Goal: Use online tool/utility: Use online tool/utility

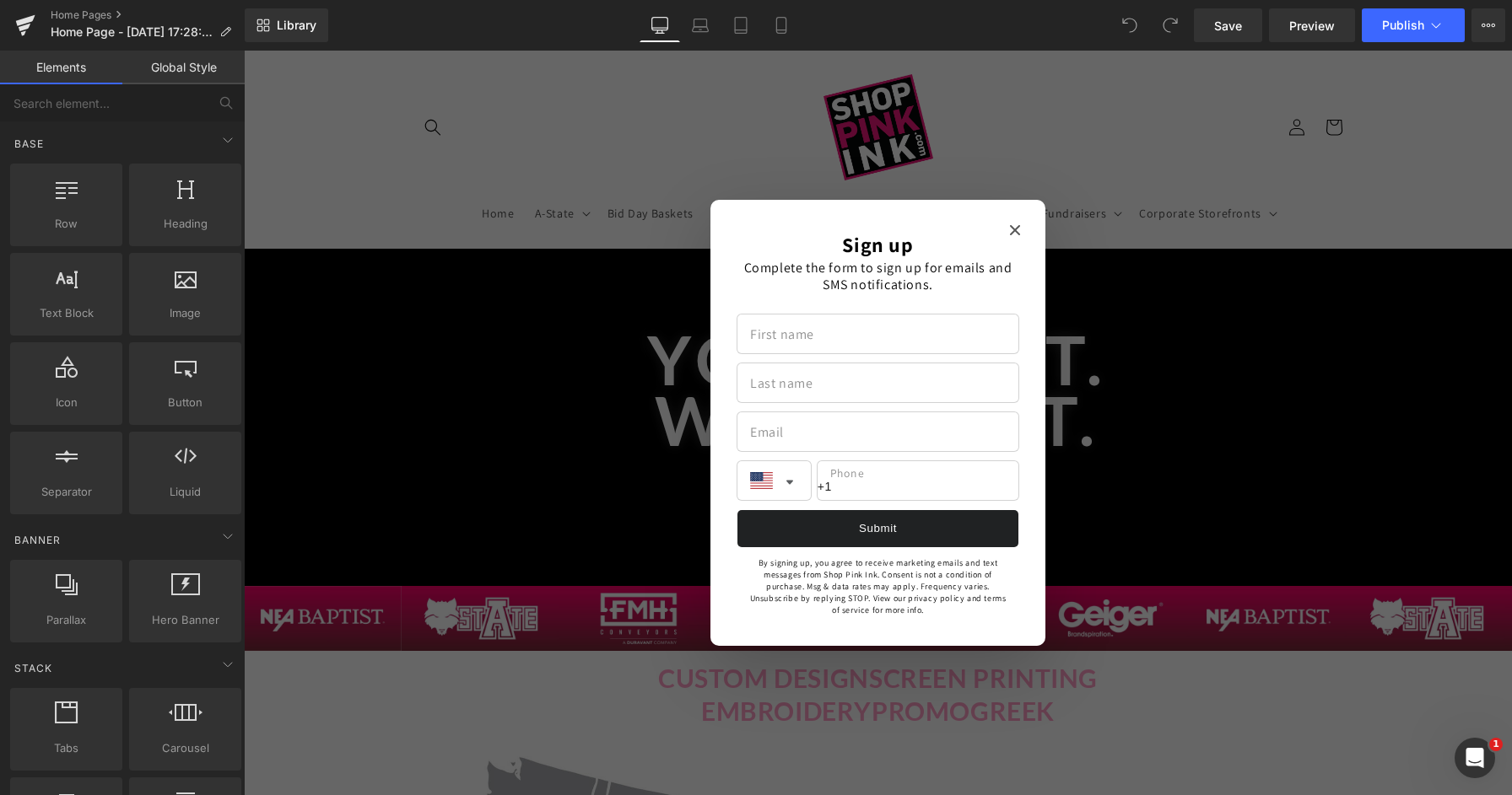
click at [1013, 230] on icon "Close modal" at bounding box center [1016, 230] width 10 height 10
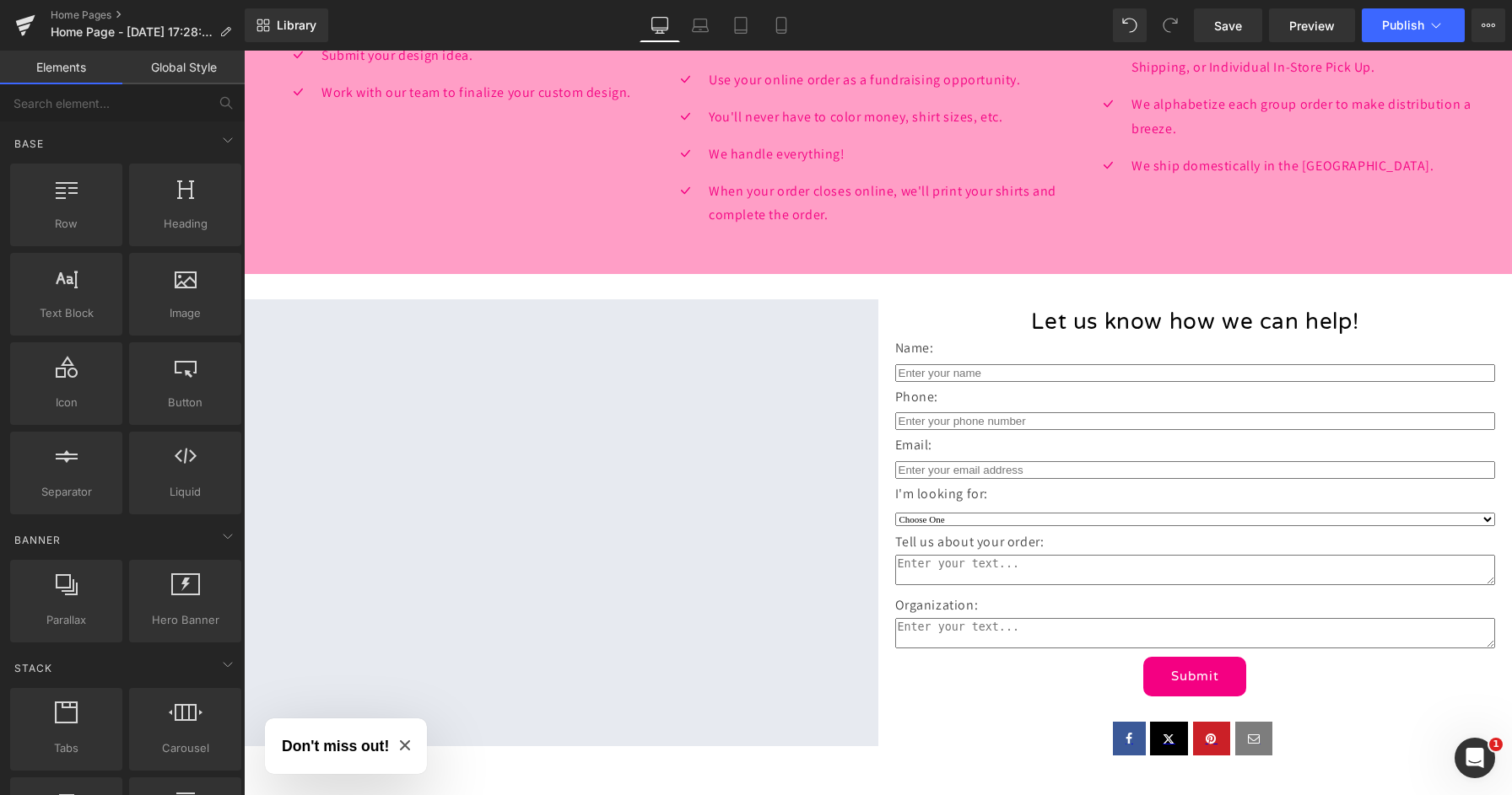
scroll to position [2312, 0]
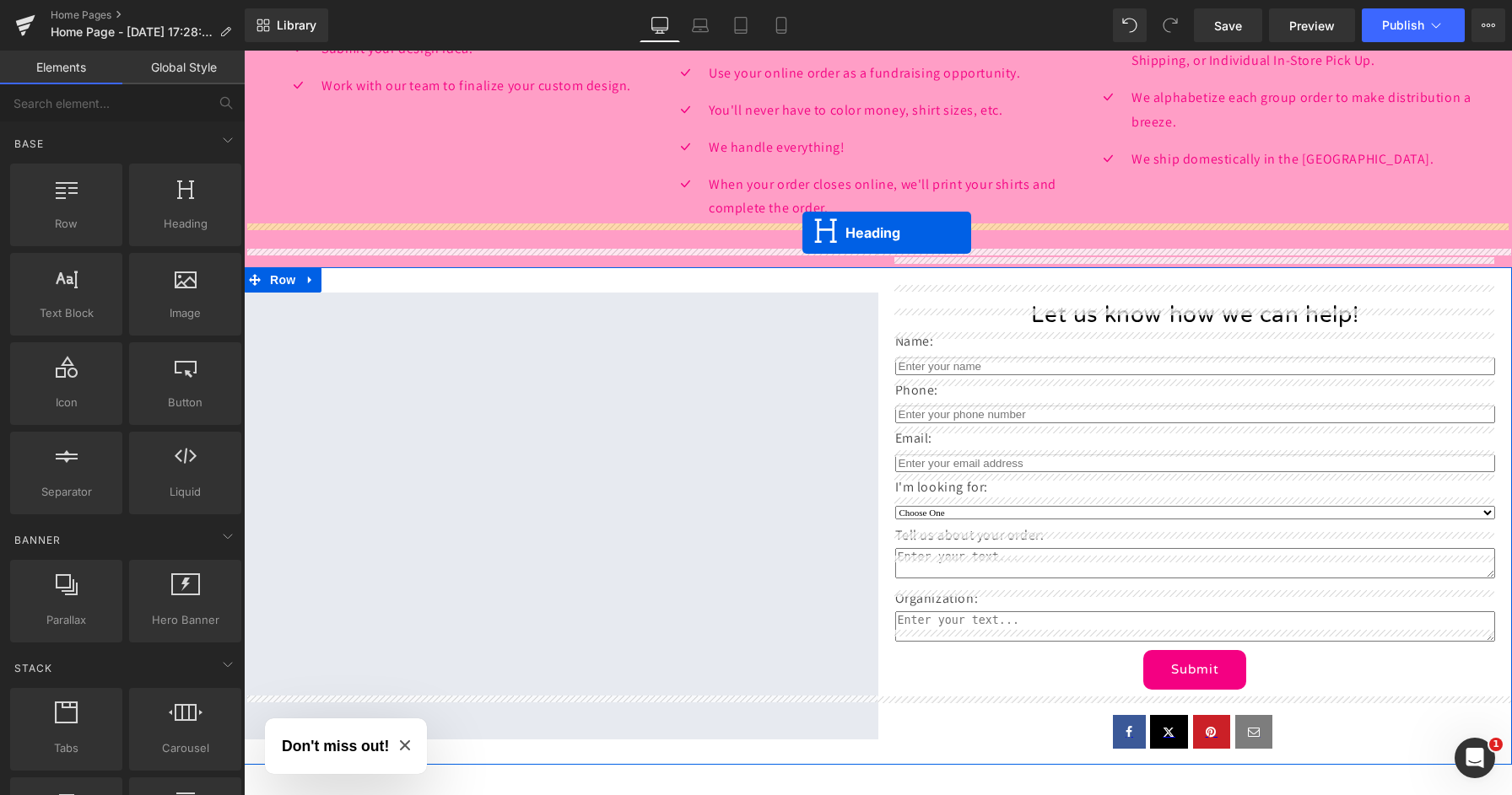
drag, startPoint x: 831, startPoint y: 340, endPoint x: 802, endPoint y: 233, distance: 110.9
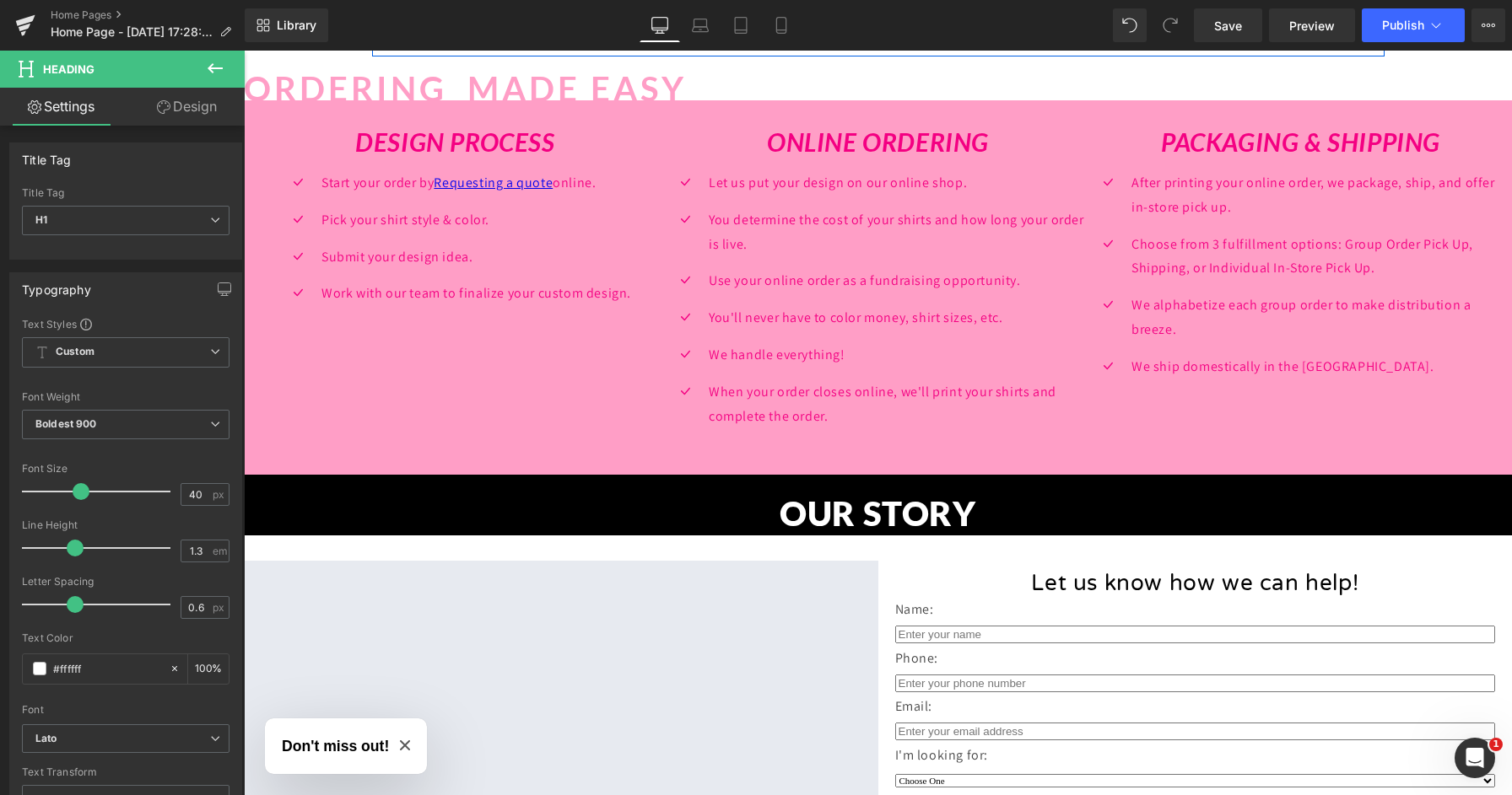
scroll to position [1949, 0]
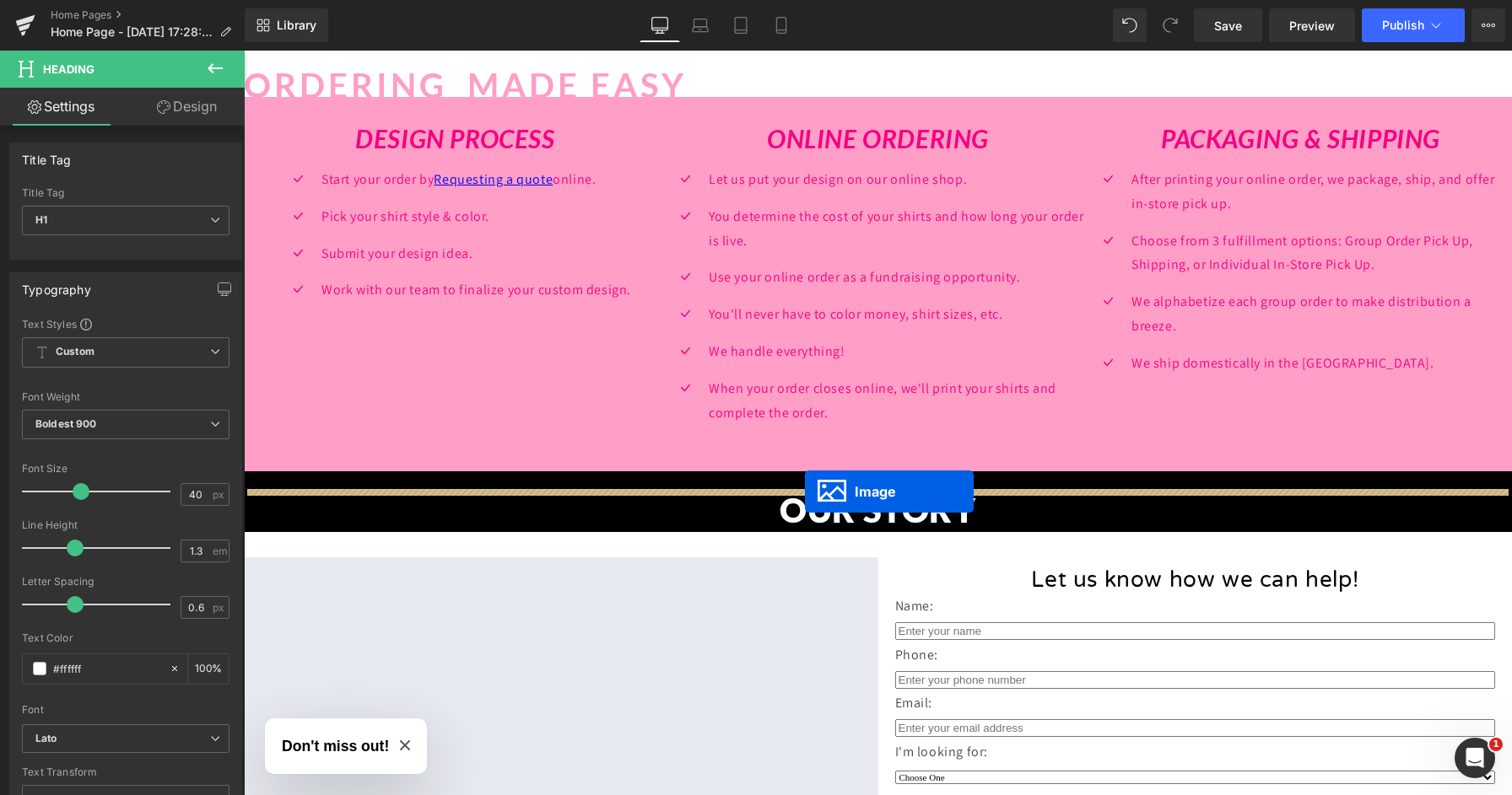
drag, startPoint x: 847, startPoint y: 174, endPoint x: 805, endPoint y: 492, distance: 320.8
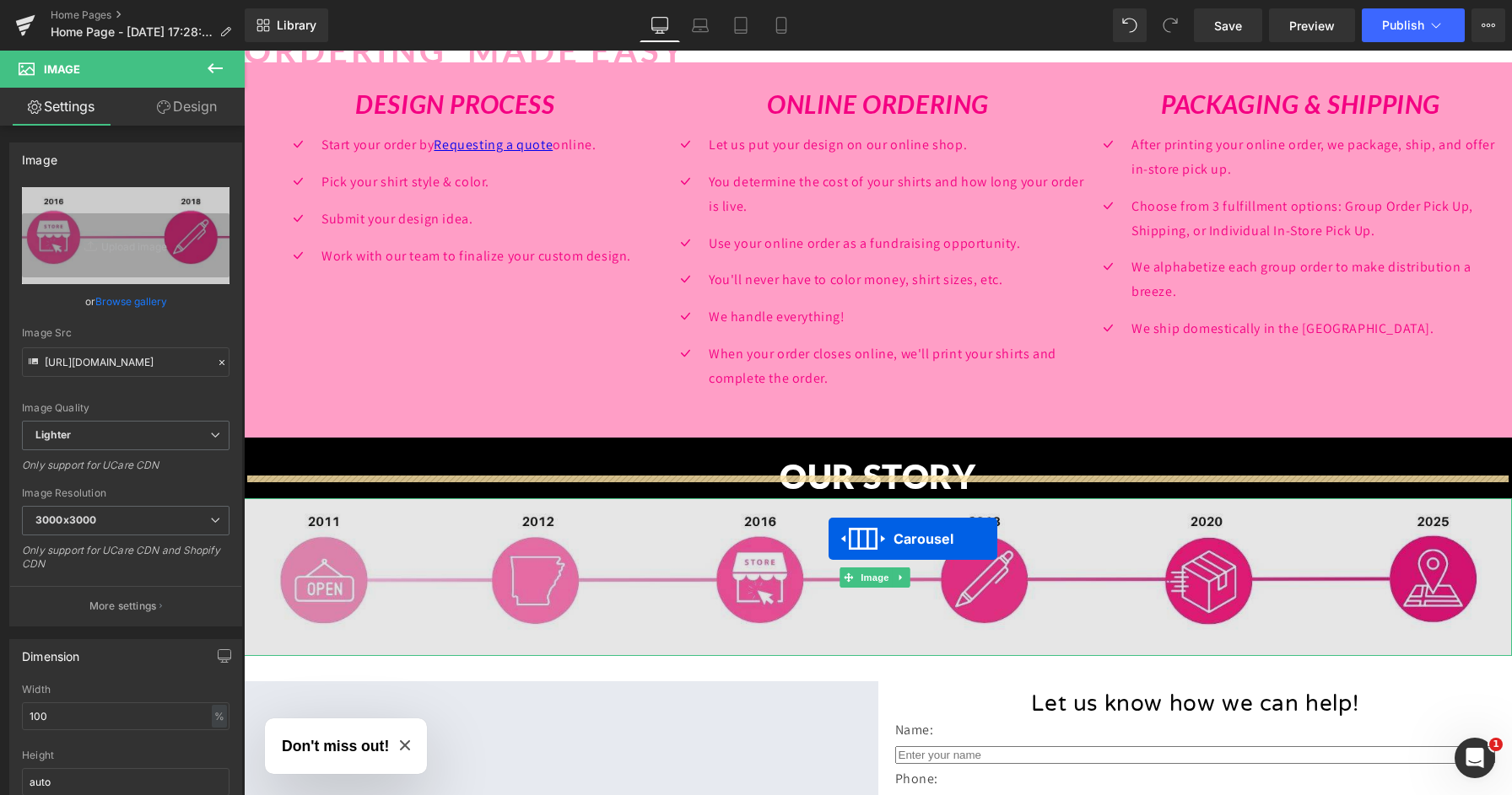
scroll to position [1813, 0]
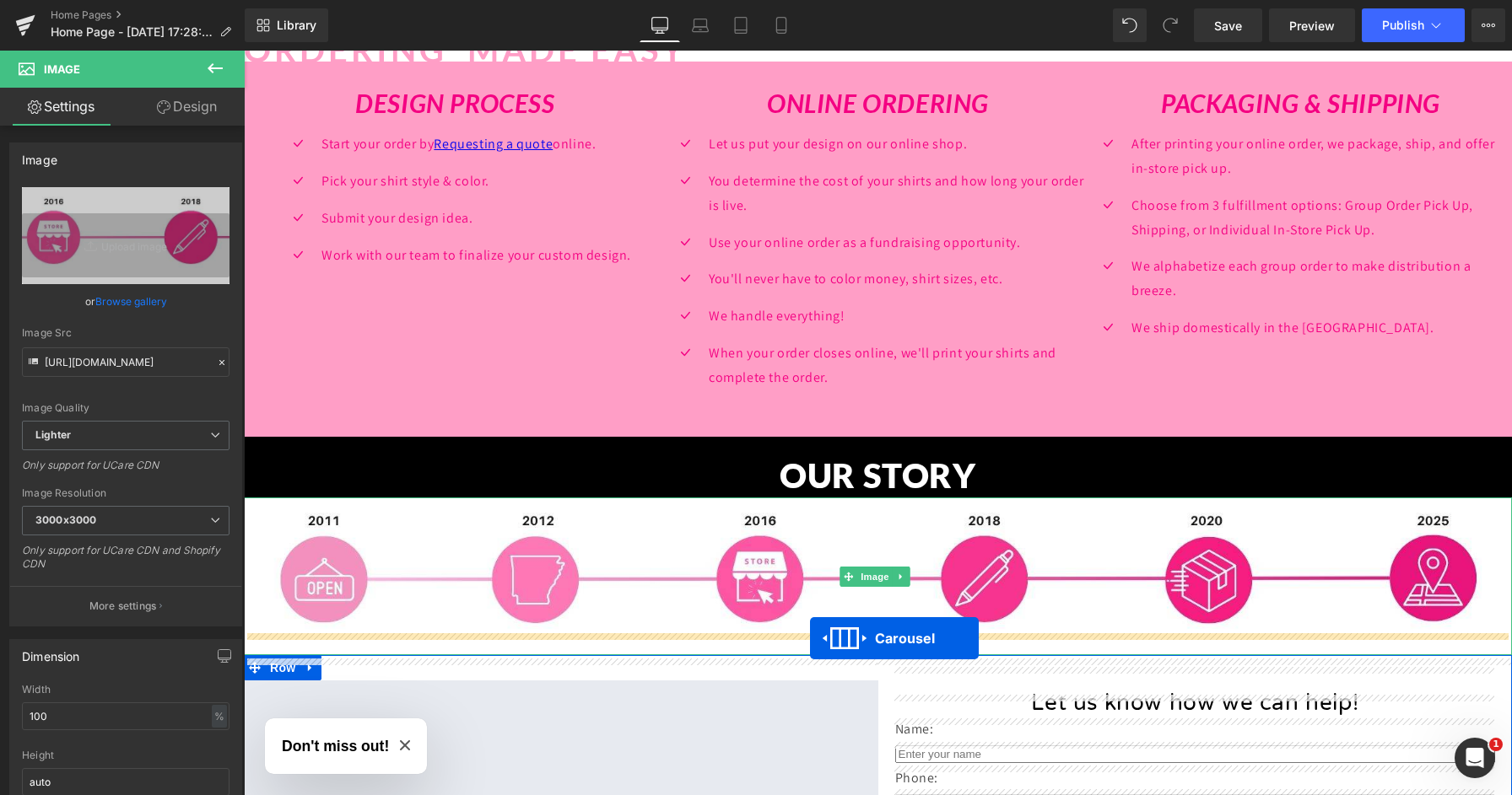
drag, startPoint x: 832, startPoint y: 511, endPoint x: 810, endPoint y: 638, distance: 128.9
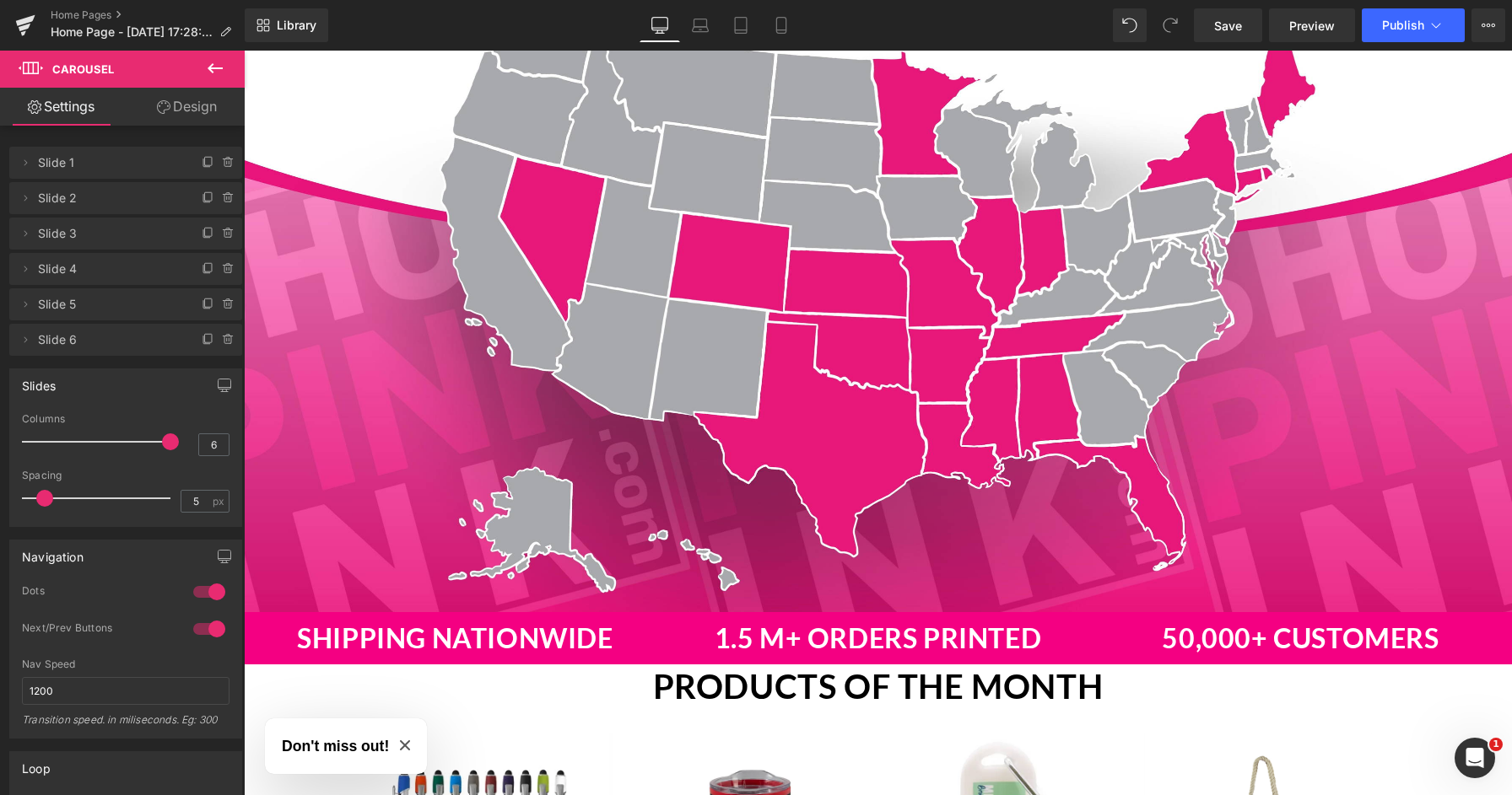
scroll to position [756, 0]
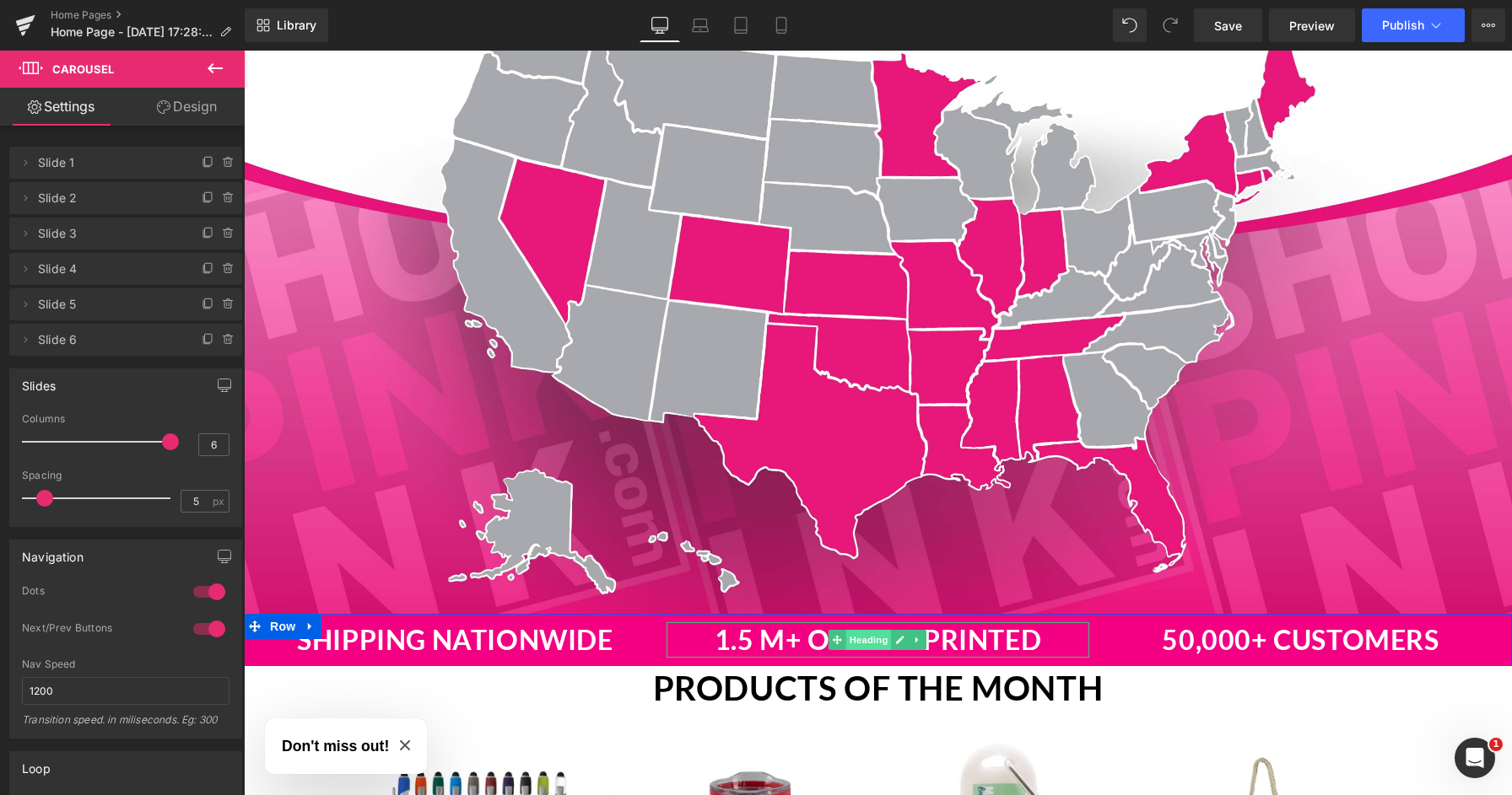
click at [857, 634] on span "Heading" at bounding box center [869, 640] width 45 height 21
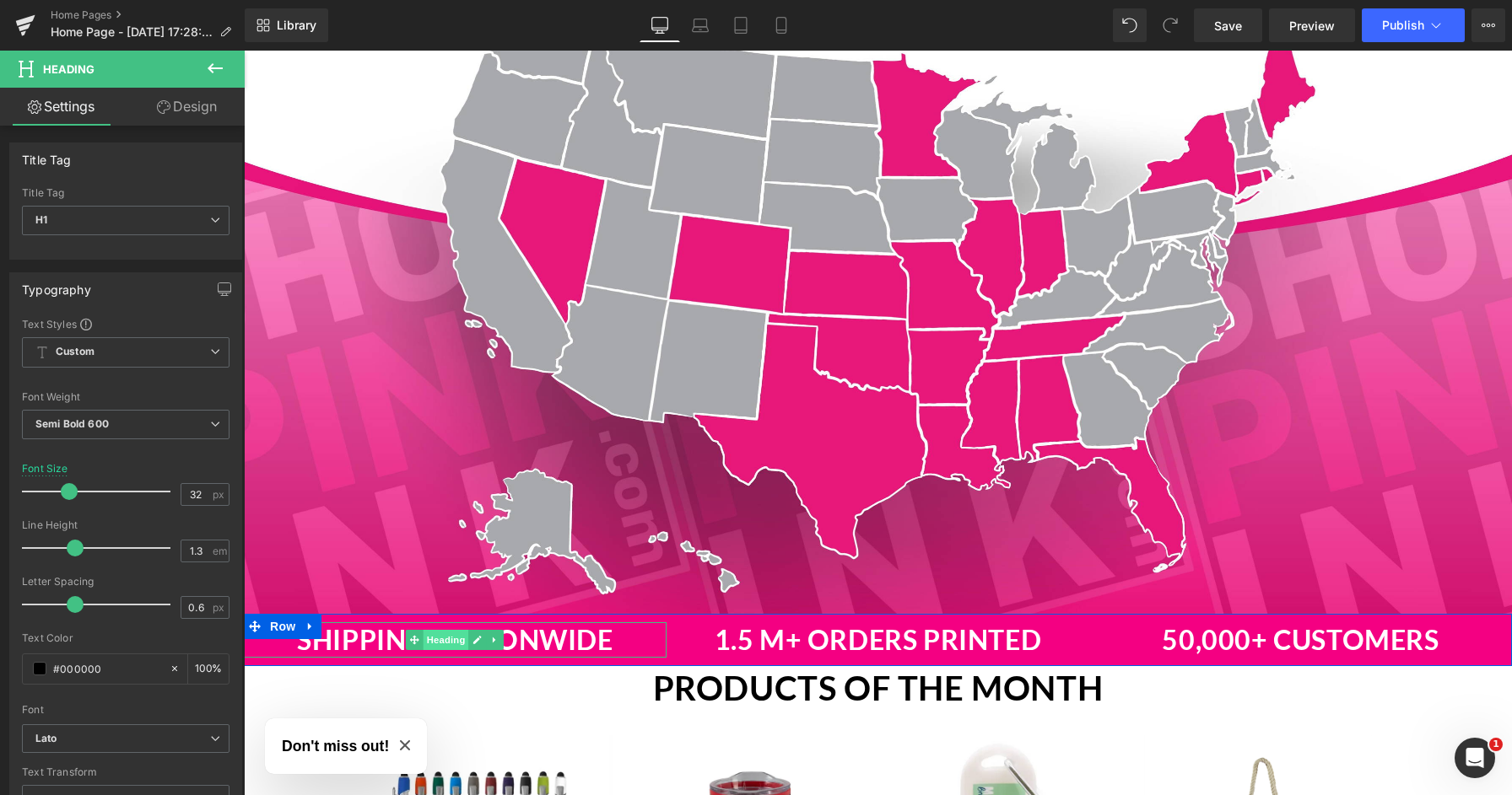
click at [449, 640] on span "Heading" at bounding box center [446, 640] width 45 height 21
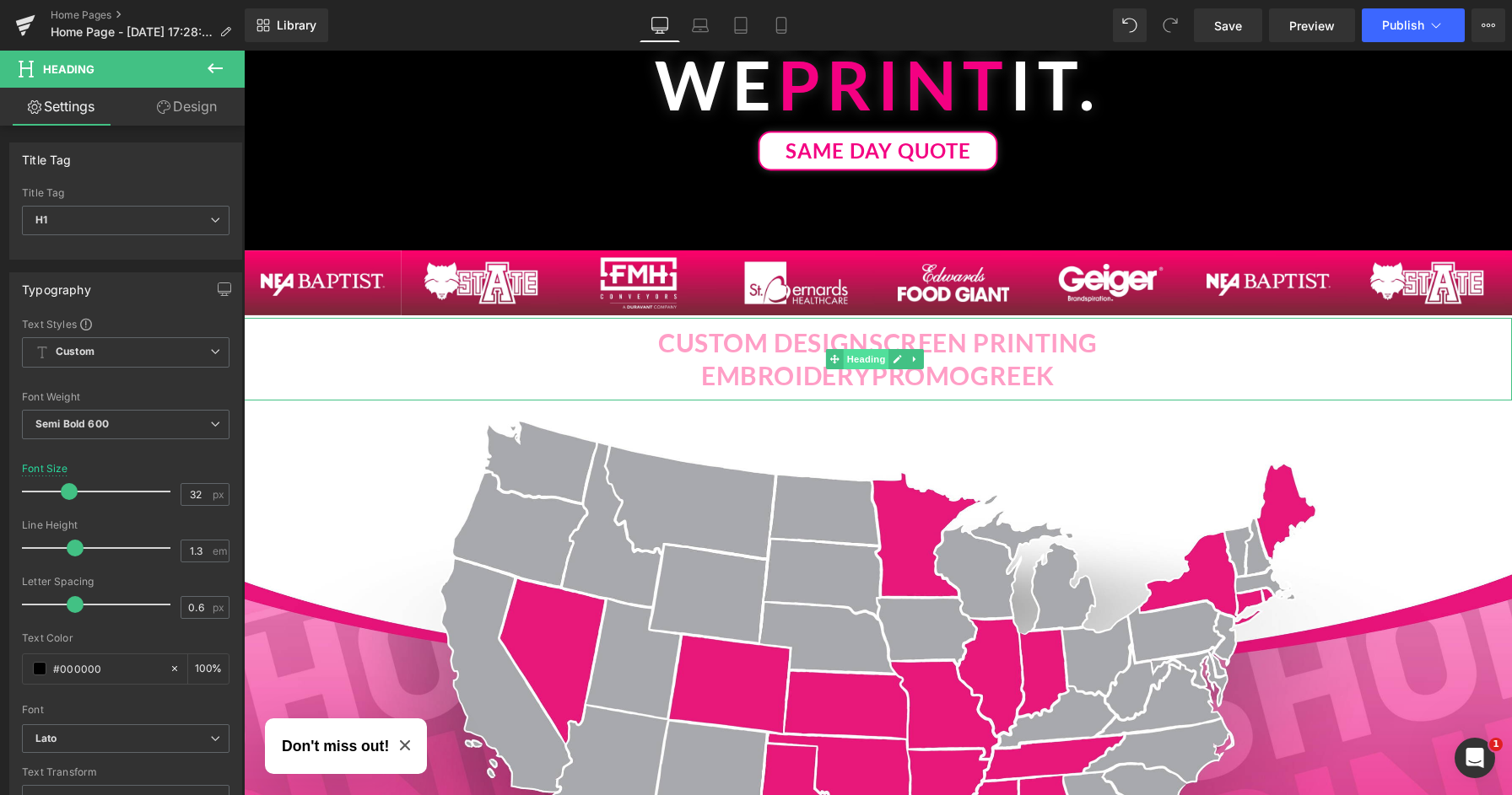
scroll to position [342, 0]
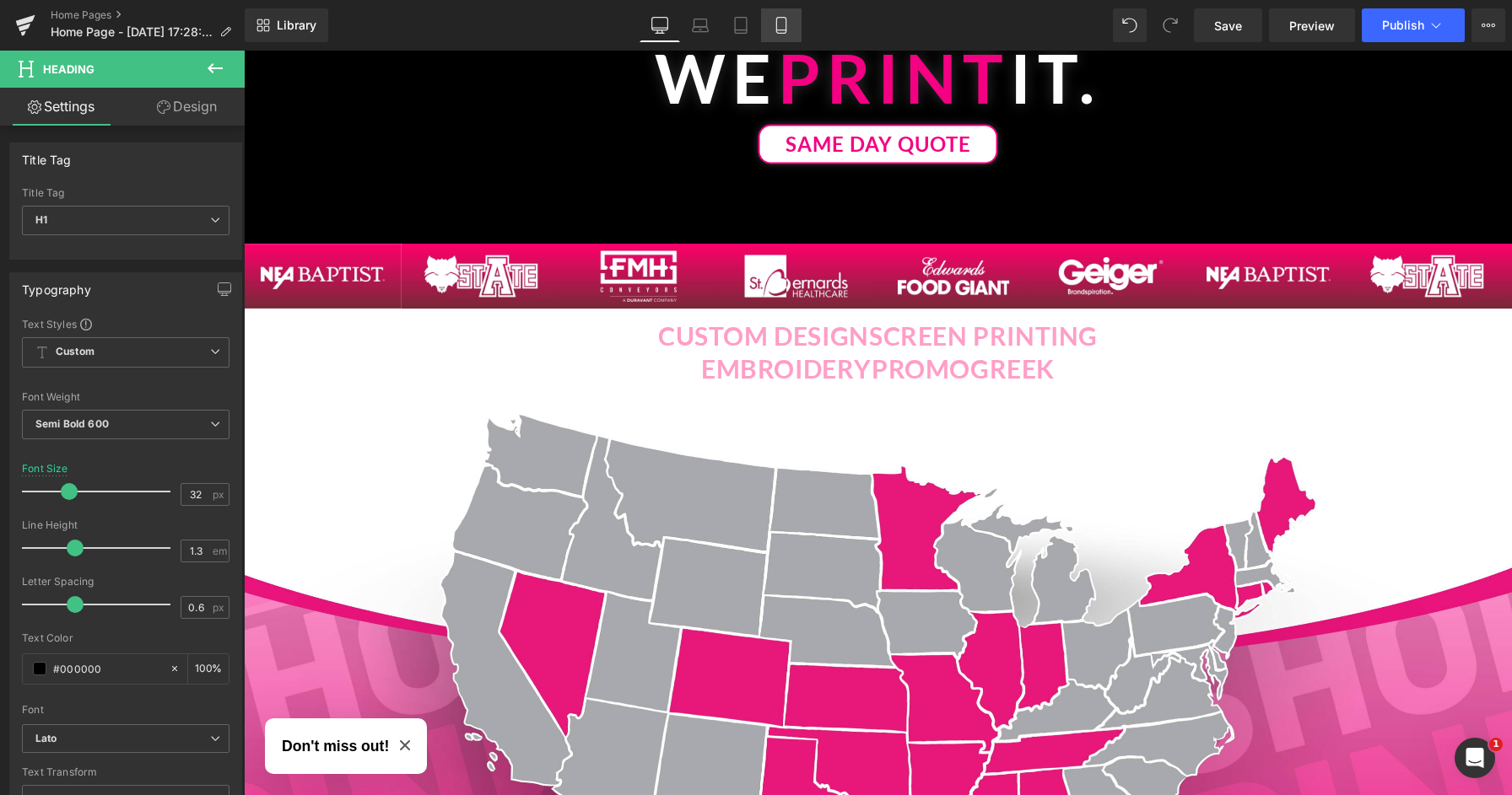
click at [791, 26] on link "Mobile" at bounding box center [781, 26] width 40 height 34
type input "12"
type input "100"
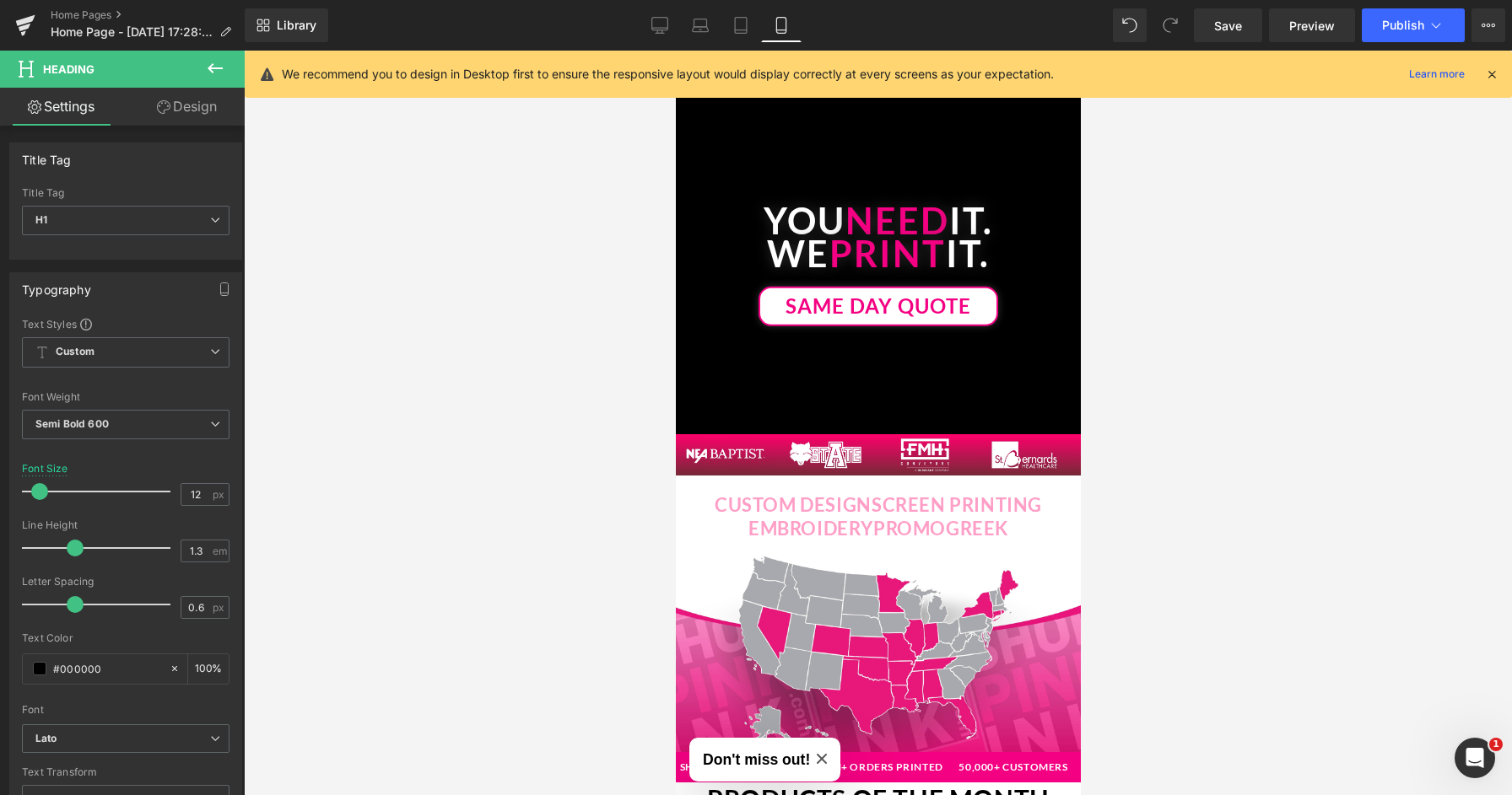
scroll to position [96, 0]
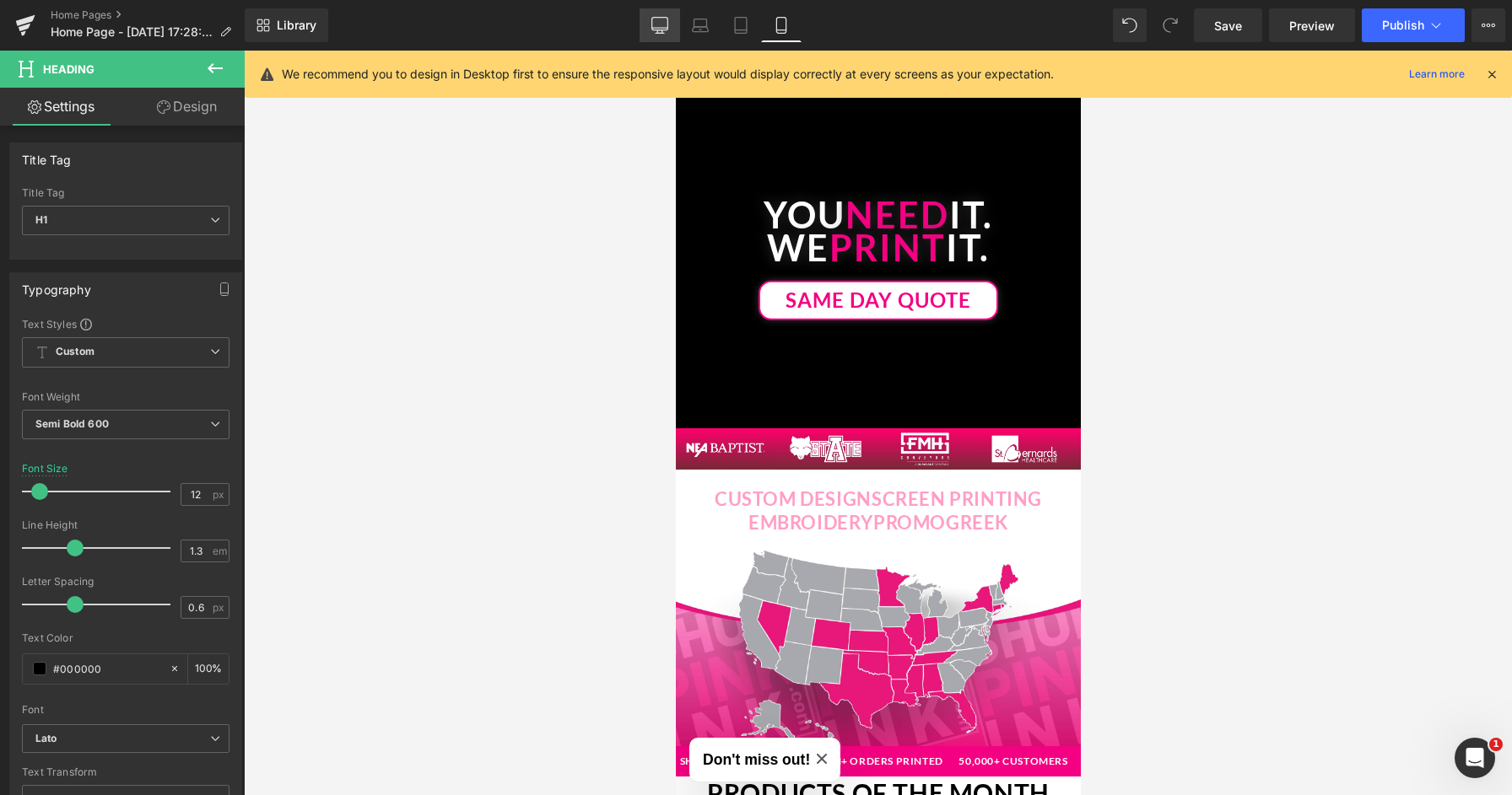
drag, startPoint x: 660, startPoint y: 22, endPoint x: 472, endPoint y: 31, distance: 188.2
click at [660, 22] on icon at bounding box center [659, 25] width 17 height 17
type input "32"
type input "100"
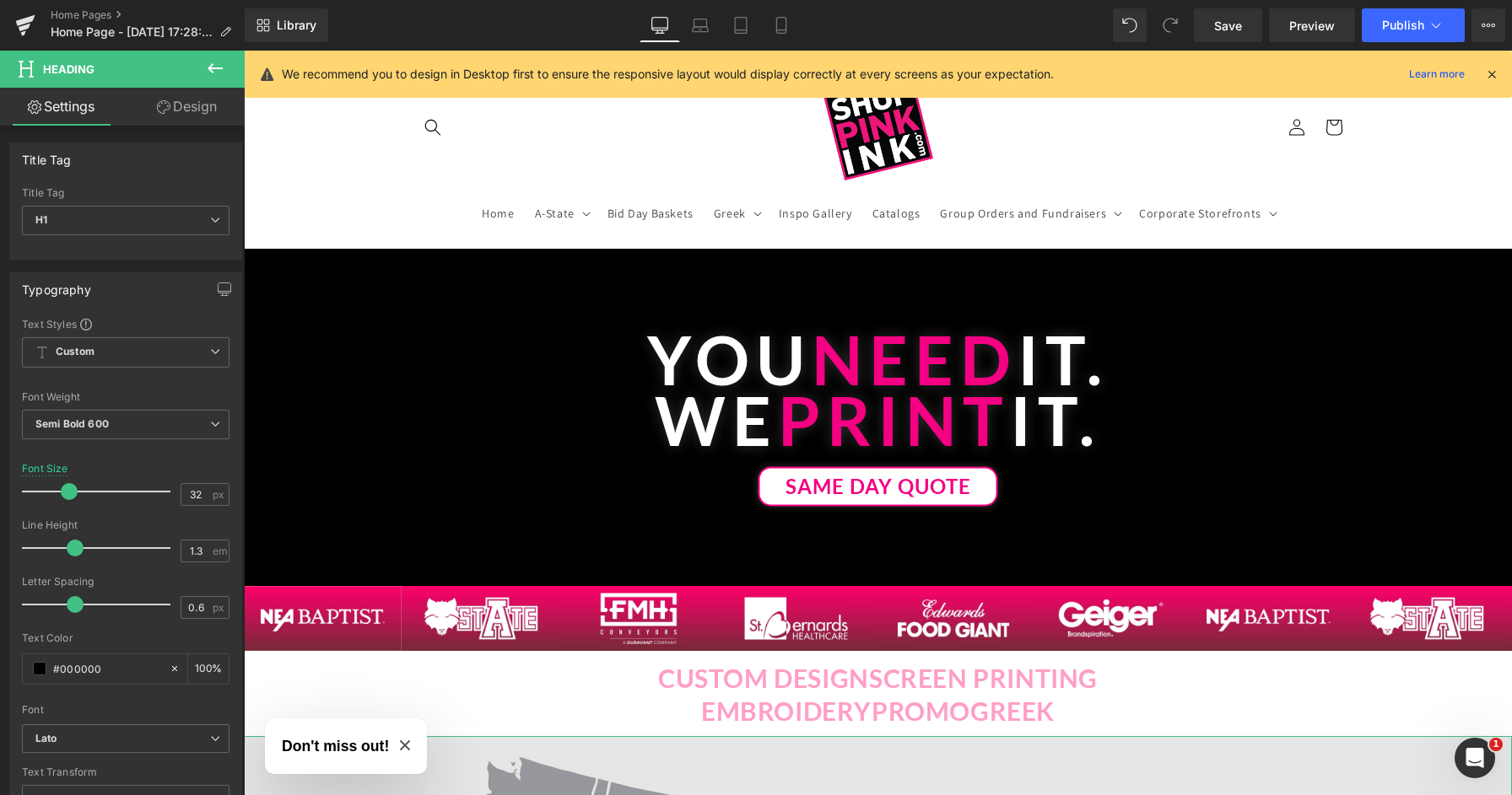
scroll to position [0, 0]
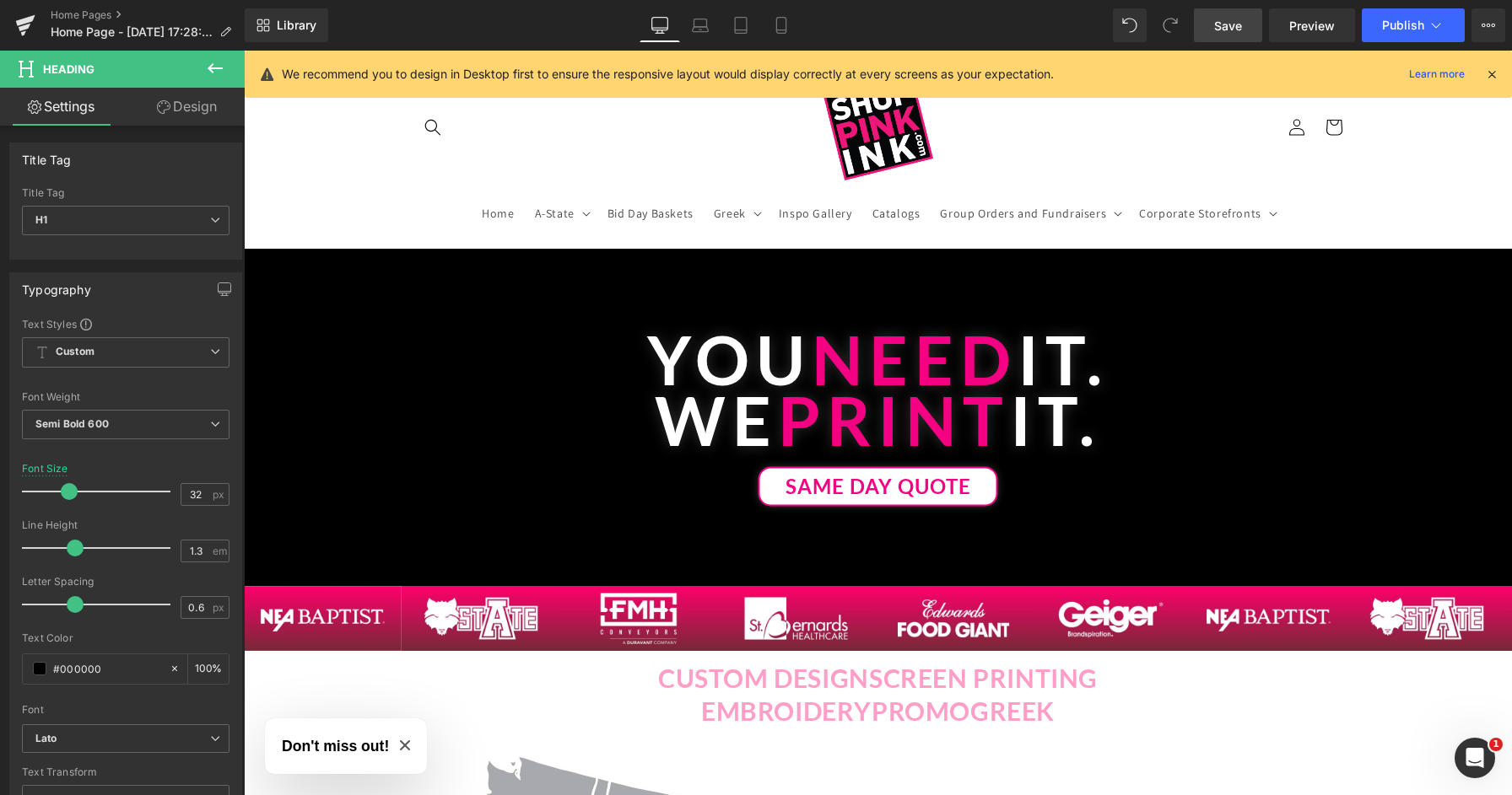
click at [1248, 26] on link "Save" at bounding box center [1228, 26] width 68 height 34
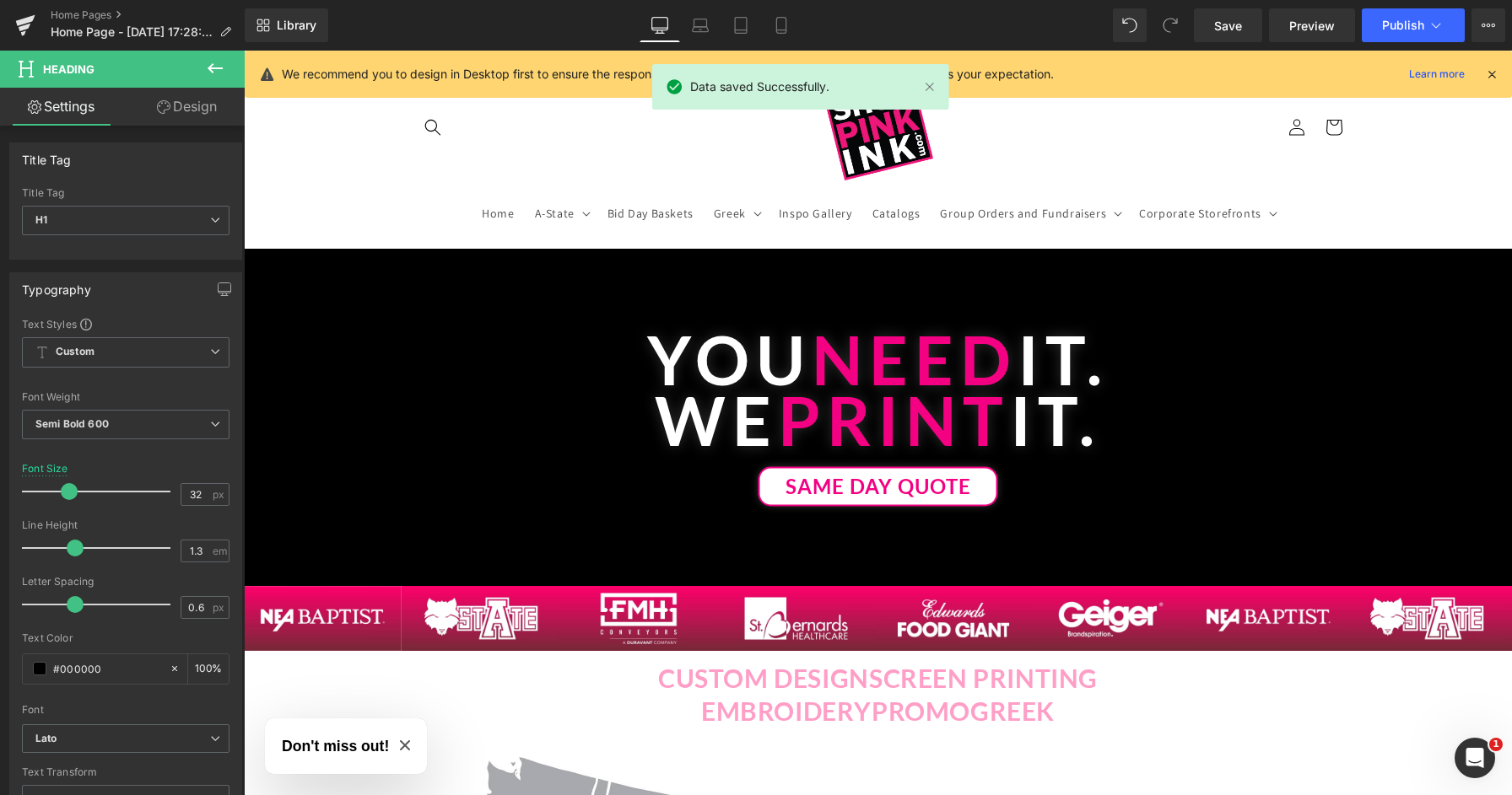
click at [1490, 76] on icon at bounding box center [1491, 74] width 15 height 15
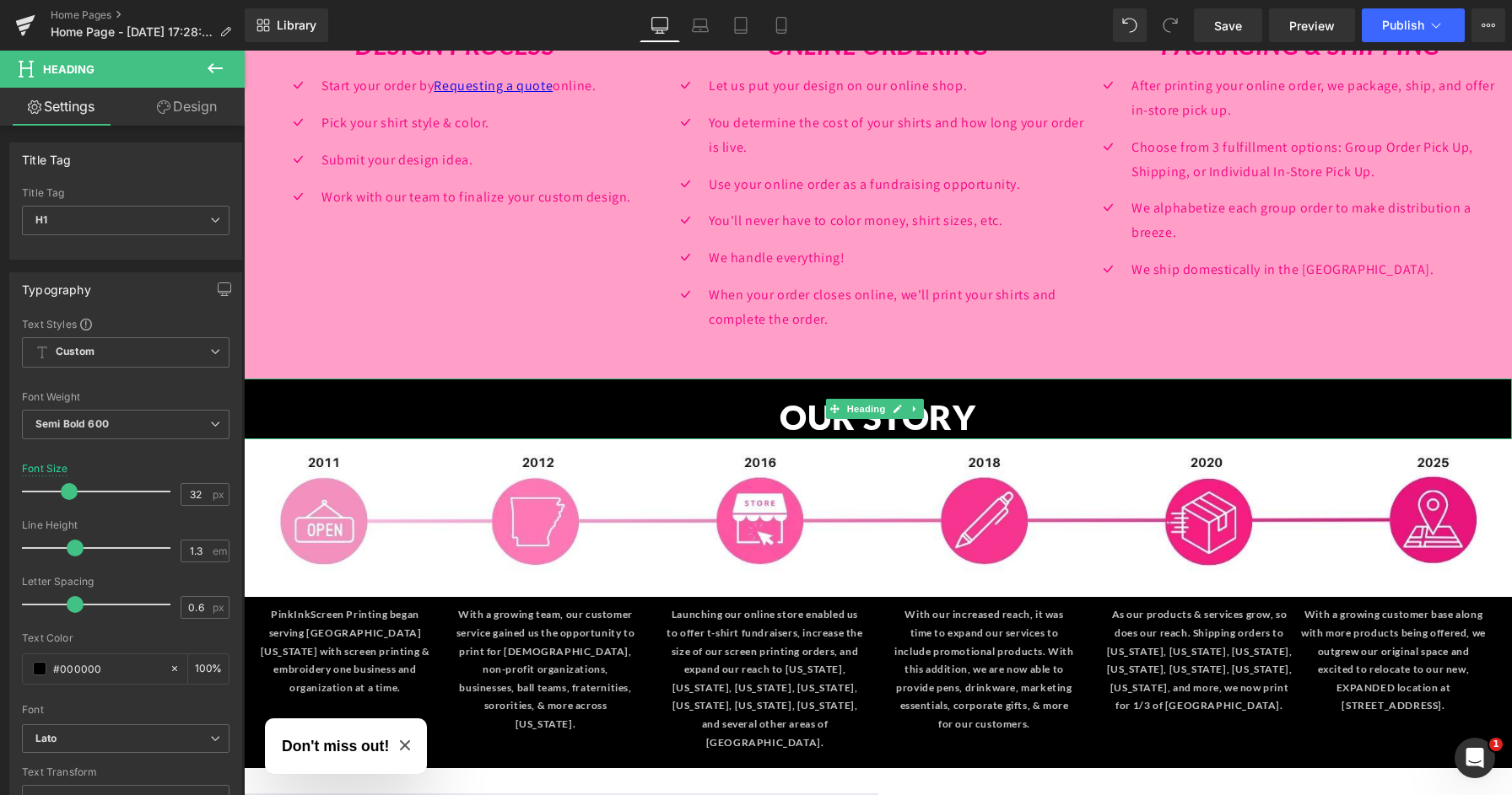
scroll to position [1833, 0]
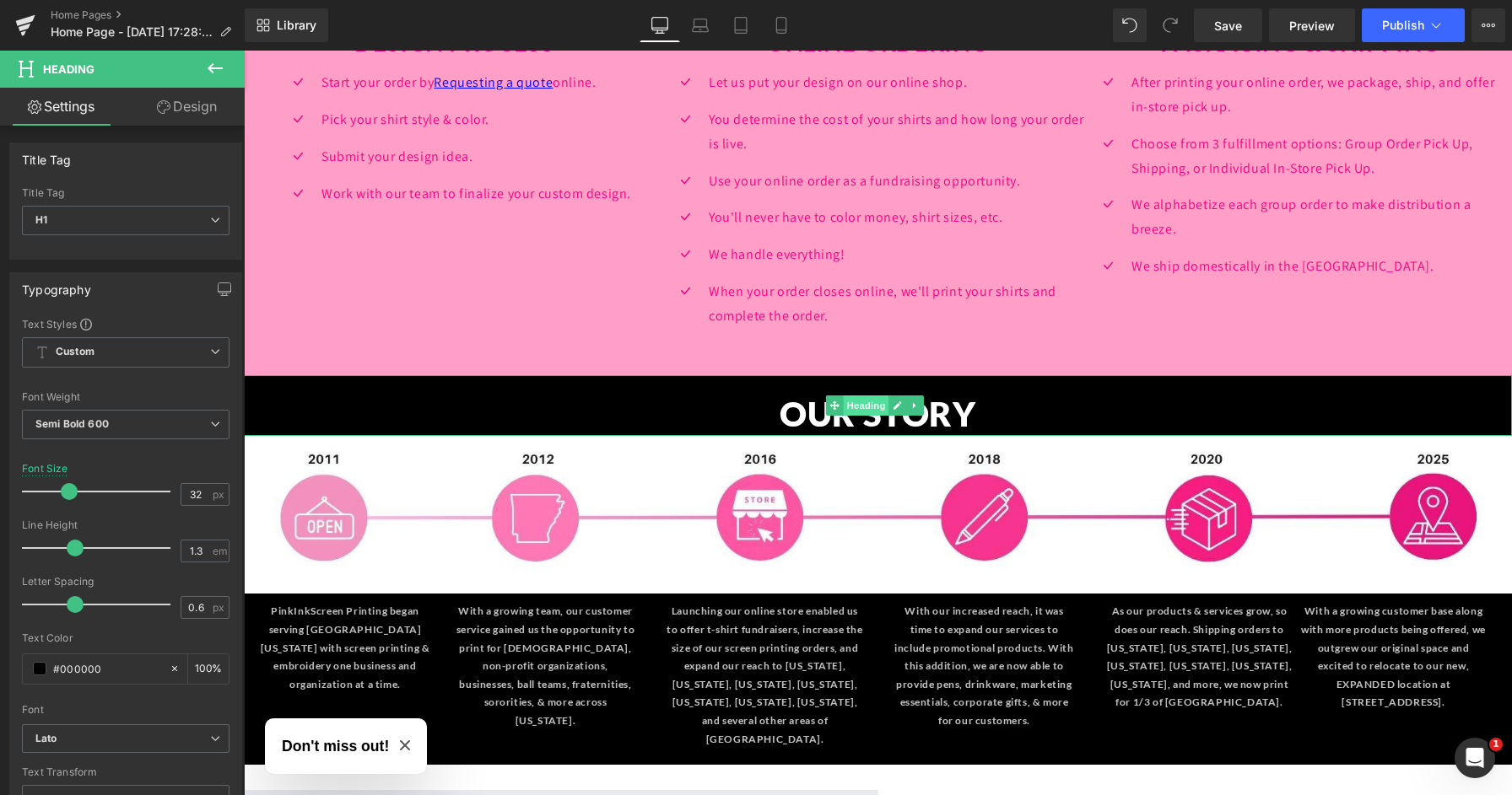
click at [870, 396] on span "Heading" at bounding box center [866, 405] width 45 height 21
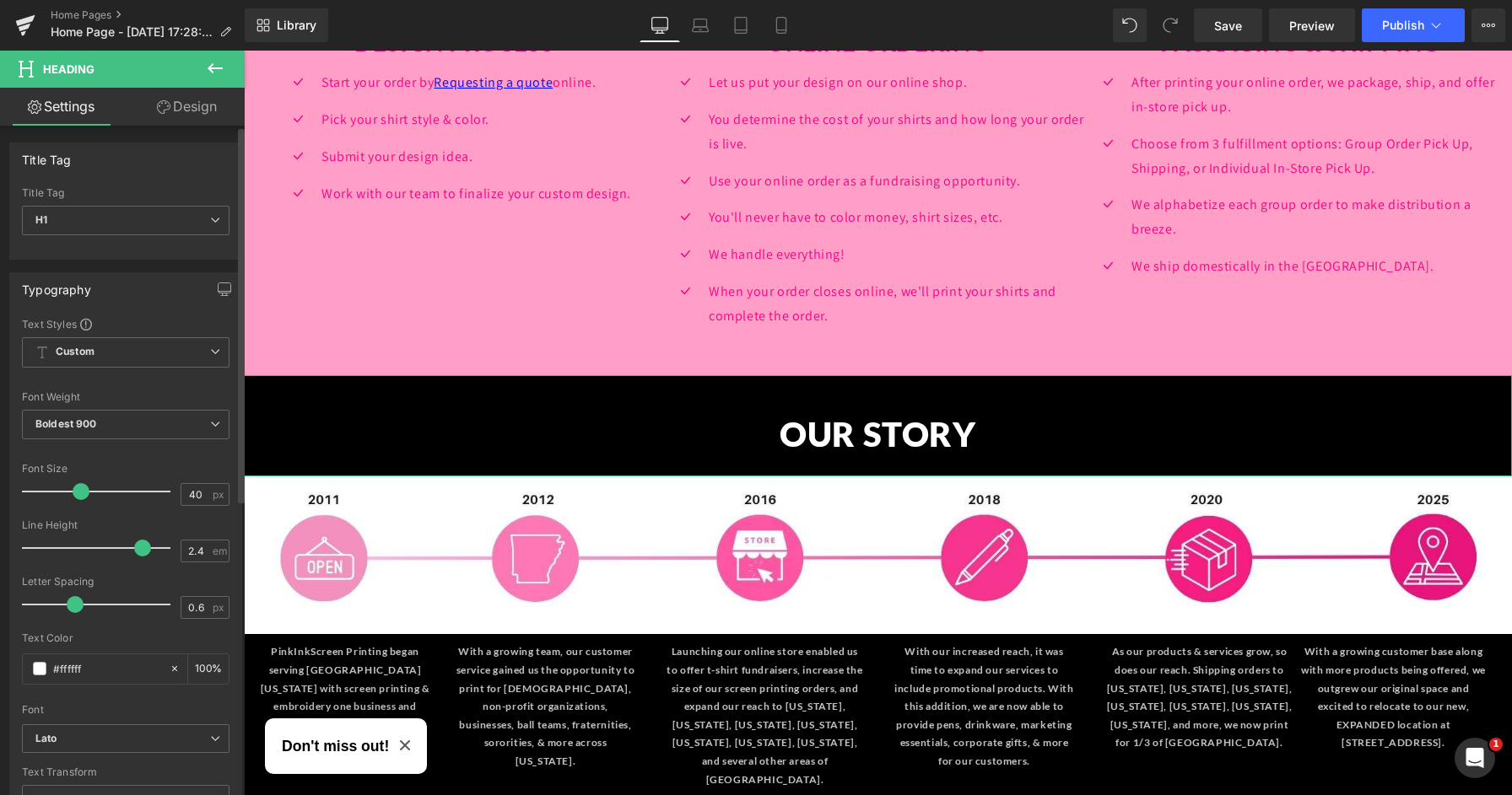
type input "2.3"
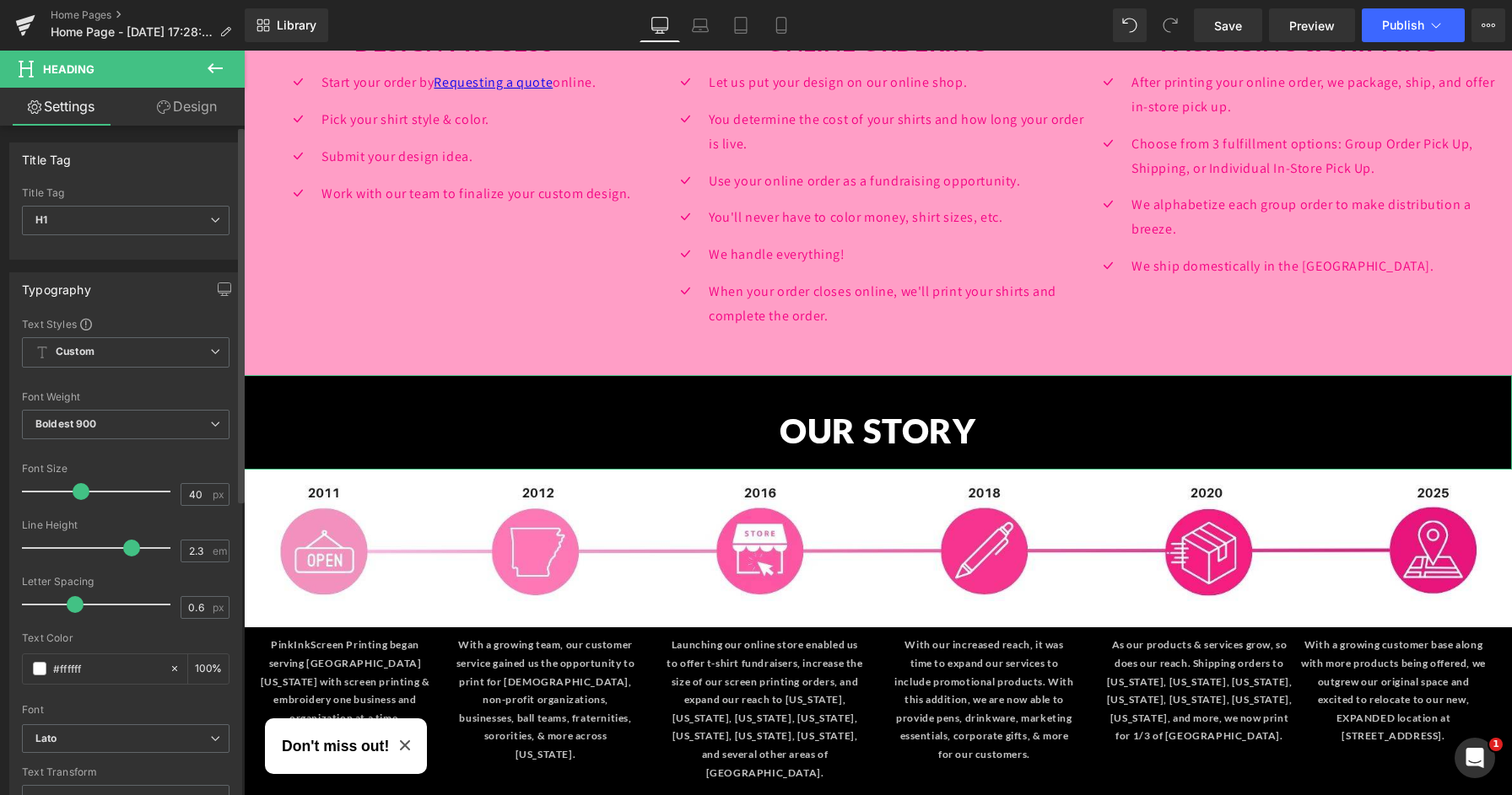
drag, startPoint x: 73, startPoint y: 554, endPoint x: 125, endPoint y: 552, distance: 52.0
click at [125, 552] on span at bounding box center [131, 547] width 17 height 17
click at [163, 120] on link "Design" at bounding box center [187, 107] width 122 height 37
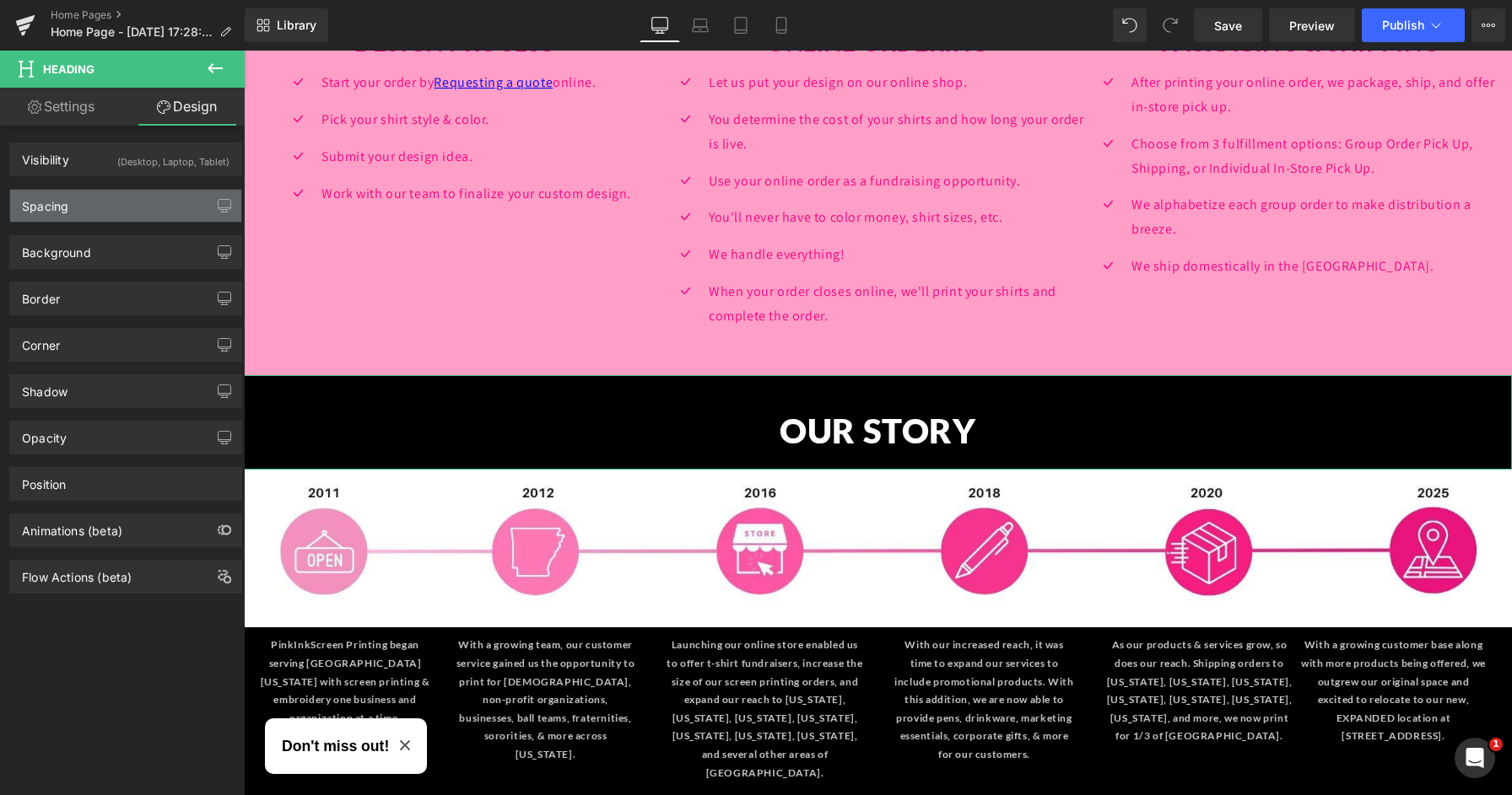
click at [79, 199] on div "Spacing" at bounding box center [125, 205] width 231 height 32
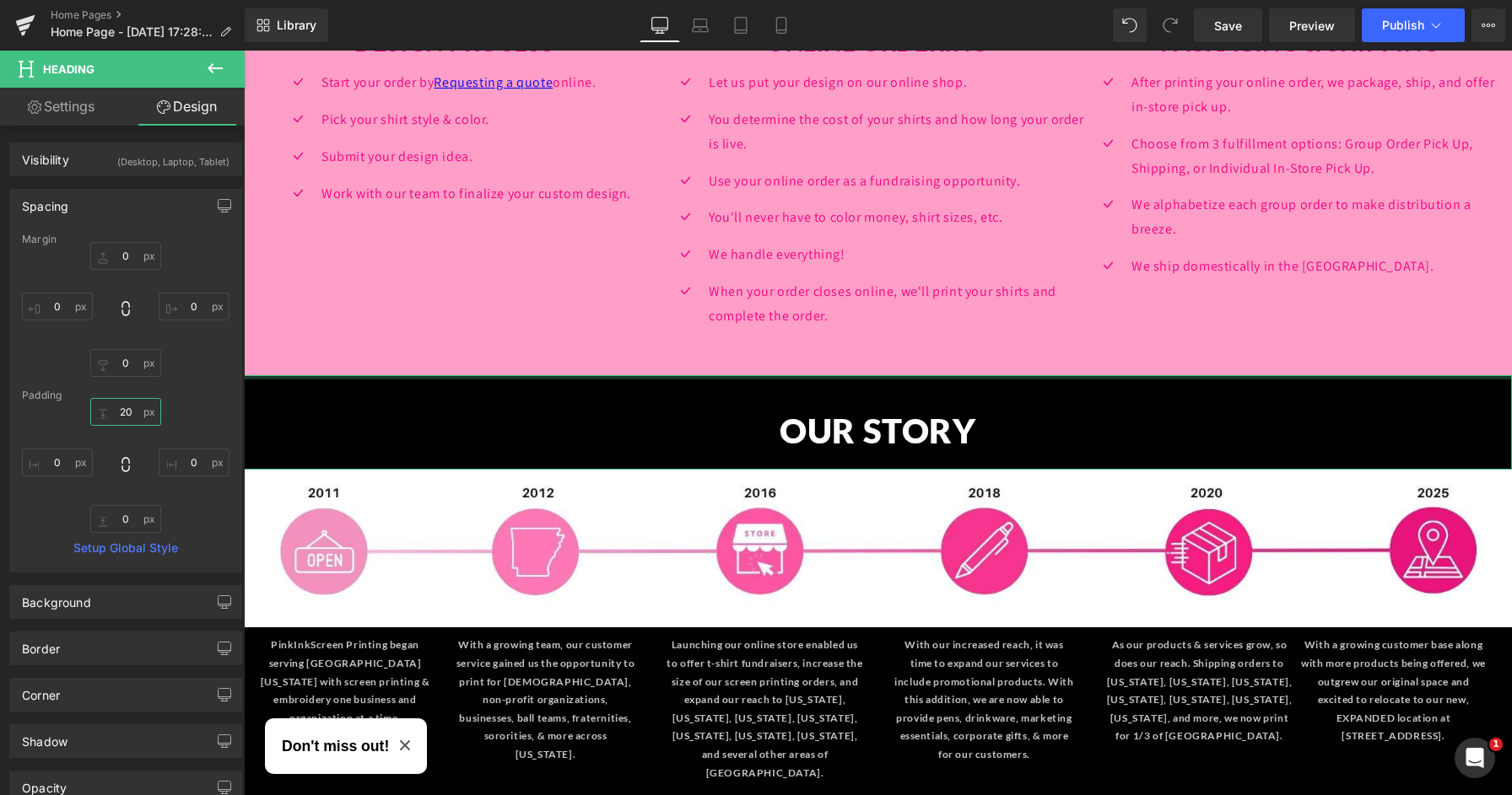
click at [122, 414] on input "20" at bounding box center [125, 412] width 71 height 28
click at [124, 413] on input "20" at bounding box center [125, 412] width 71 height 28
click at [119, 409] on input "20" at bounding box center [125, 412] width 71 height 28
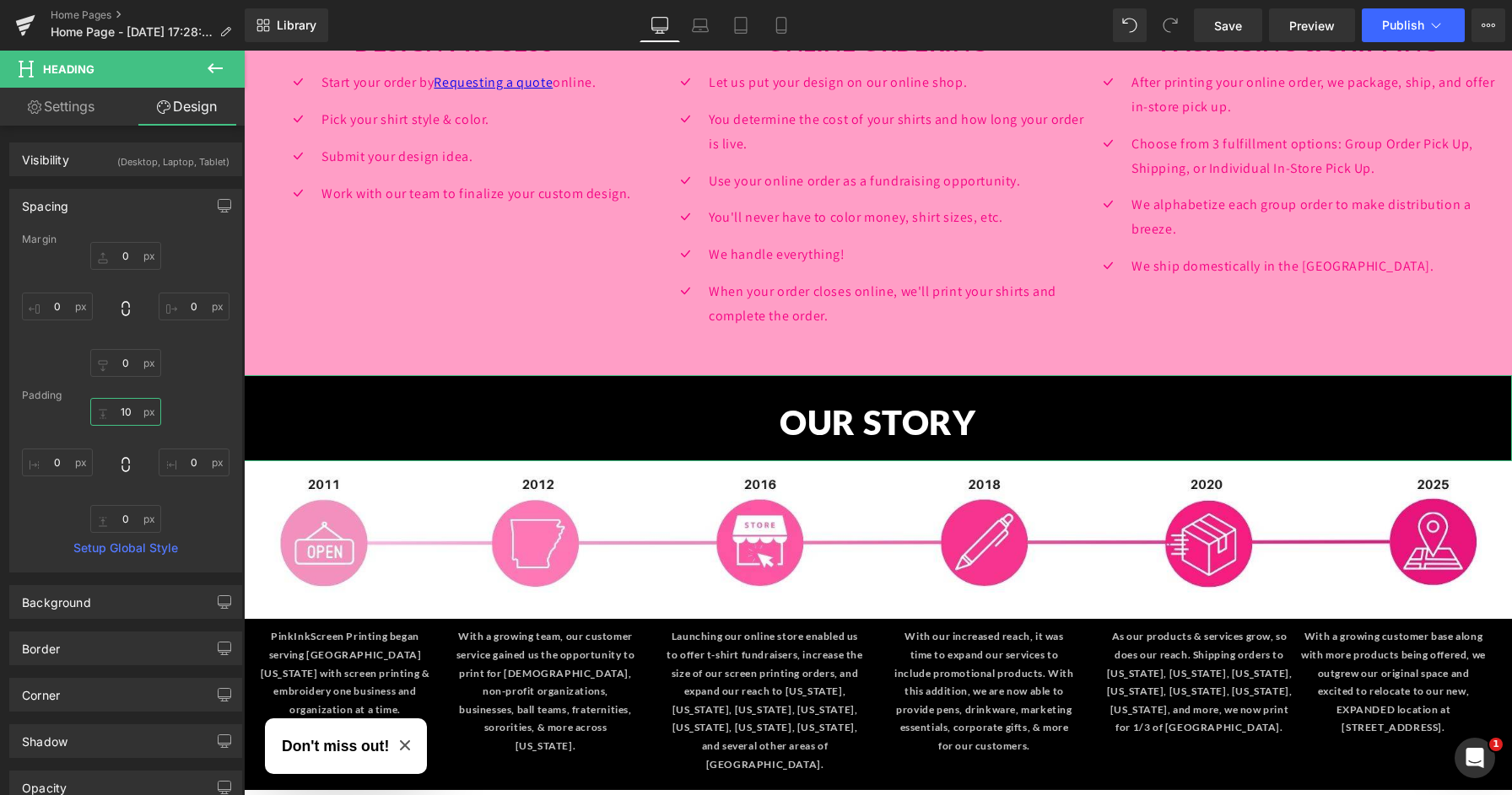
type input "0"
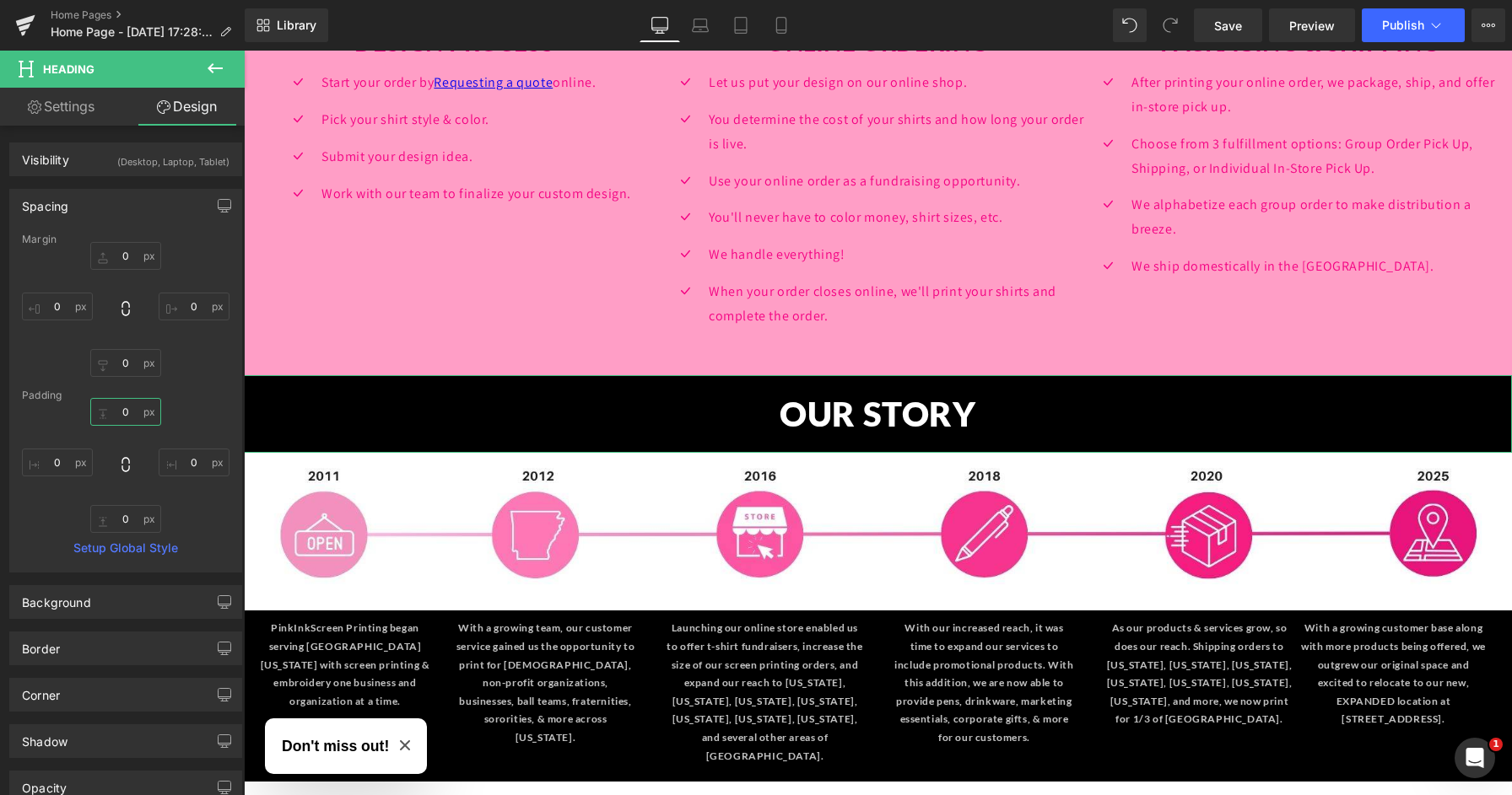
scroll to position [0, 0]
click at [218, 68] on icon at bounding box center [214, 68] width 15 height 10
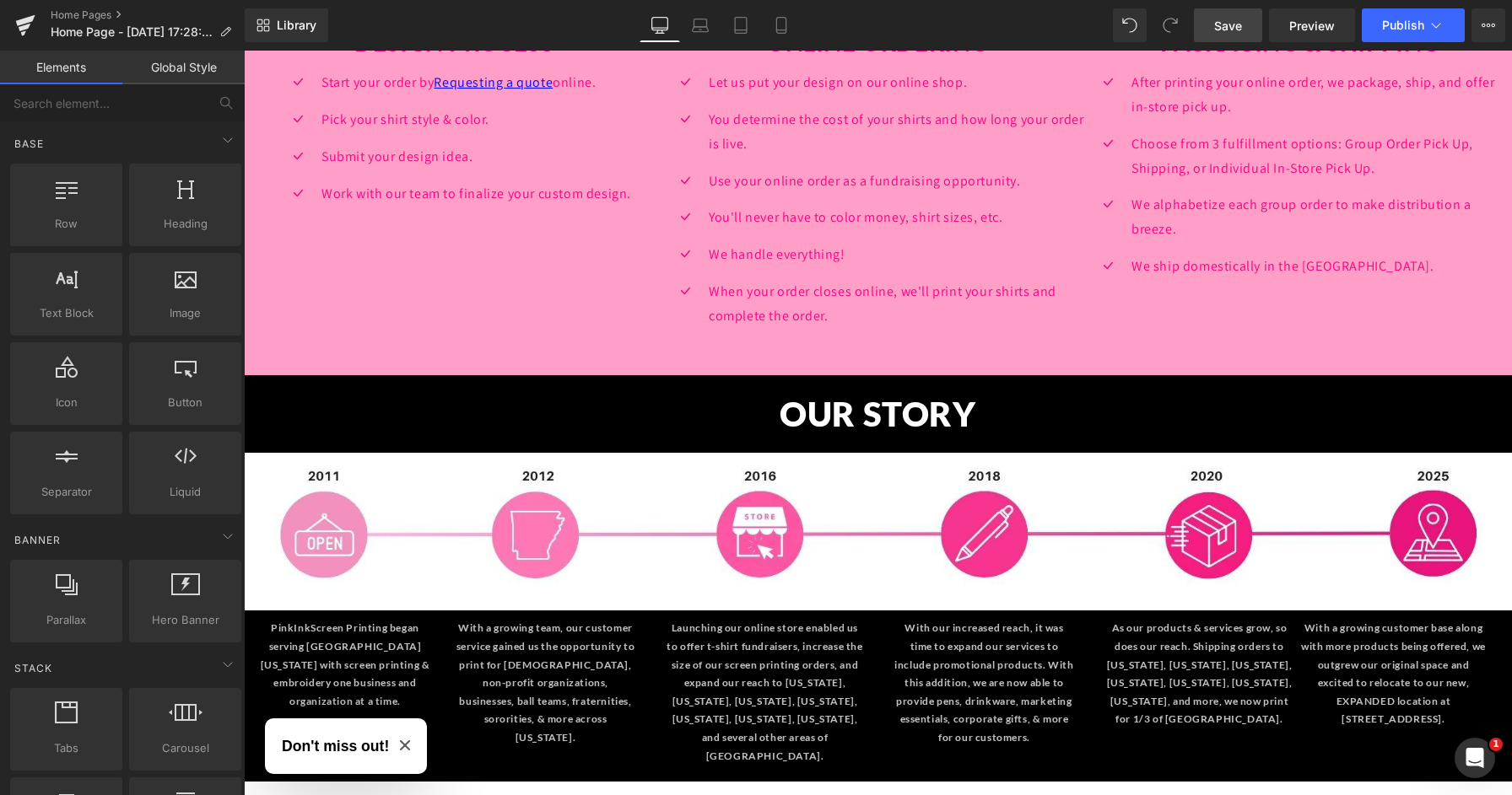
click at [1233, 27] on span "Save" at bounding box center [1228, 26] width 28 height 18
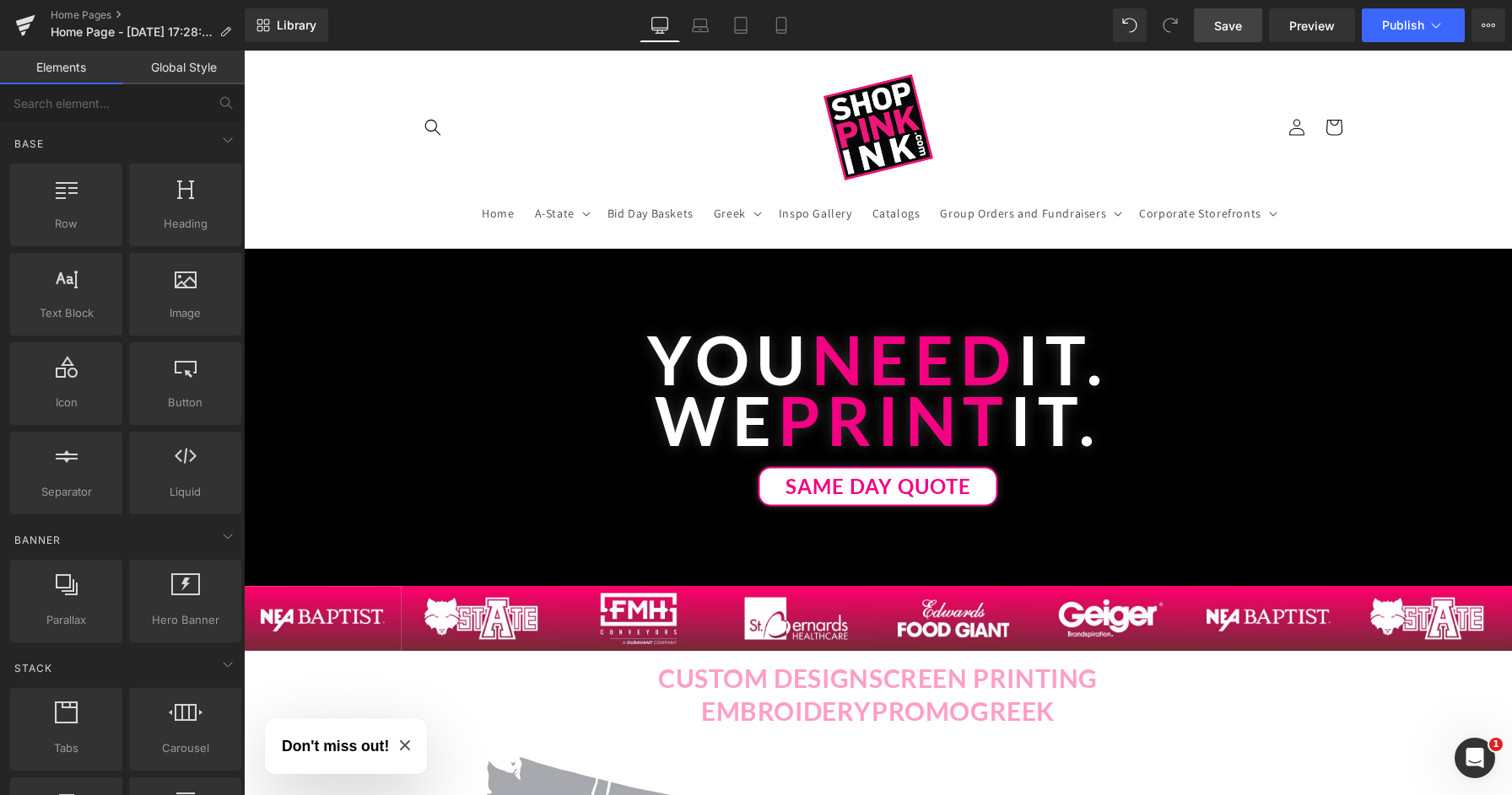
click at [1228, 26] on span "Save" at bounding box center [1228, 26] width 28 height 18
